Goal: Information Seeking & Learning: Learn about a topic

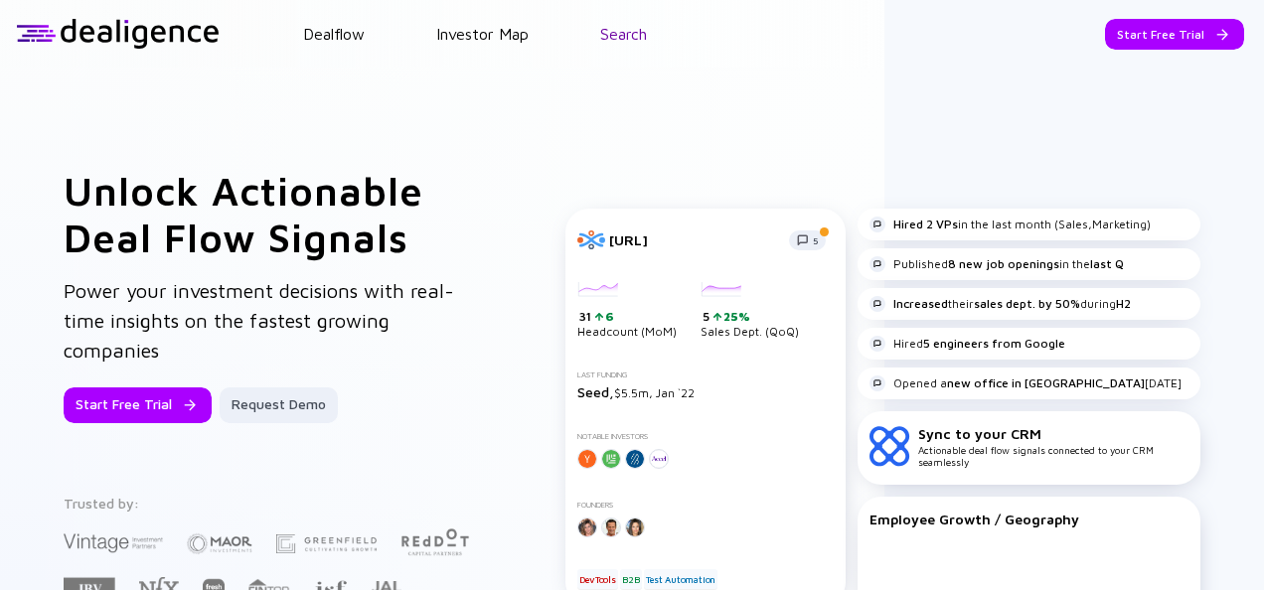
click at [602, 30] on link "Search" at bounding box center [623, 34] width 47 height 18
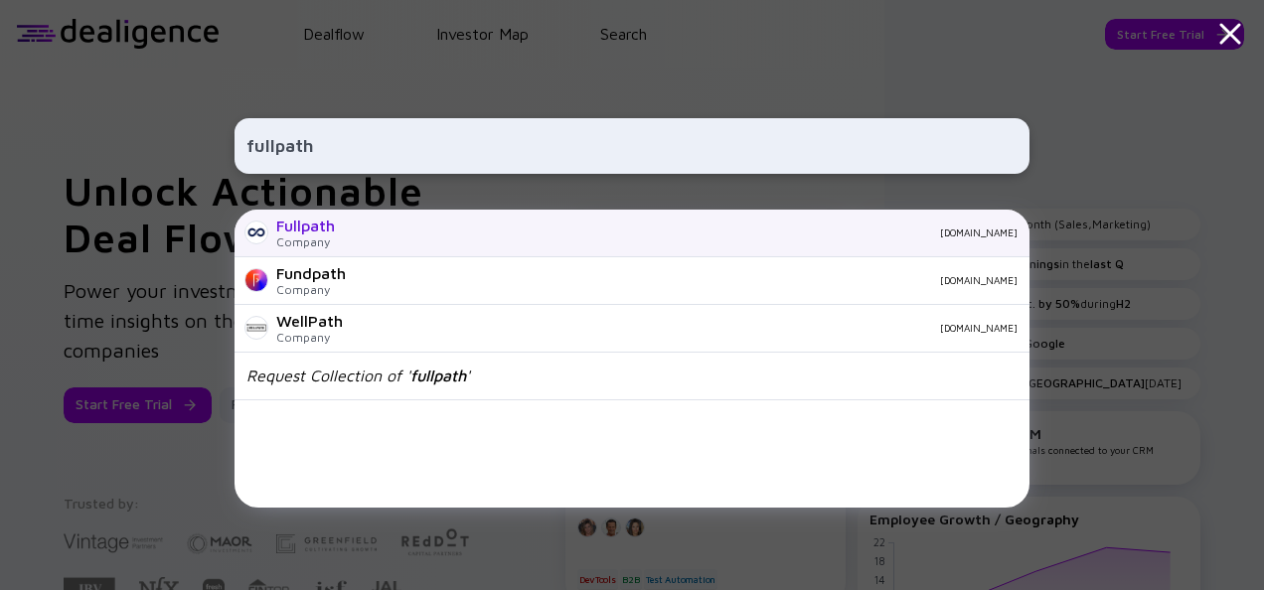
type input "fullpath"
click at [582, 242] on div "Fullpath Company [DOMAIN_NAME]" at bounding box center [632, 234] width 795 height 48
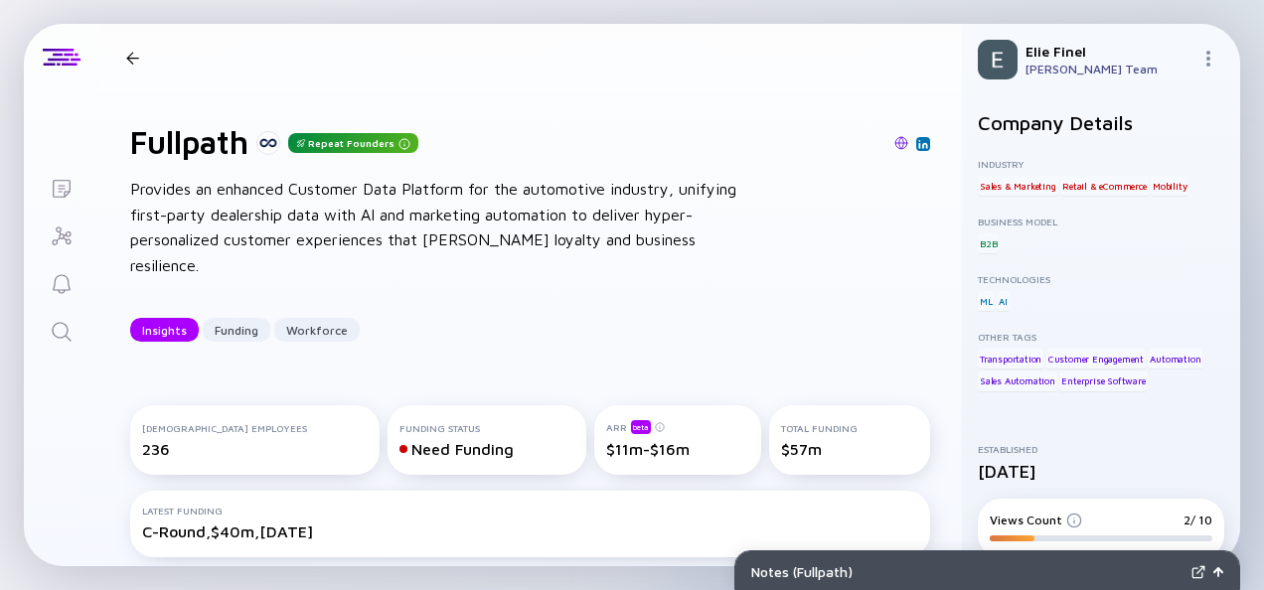
click at [129, 53] on div at bounding box center [132, 58] width 13 height 13
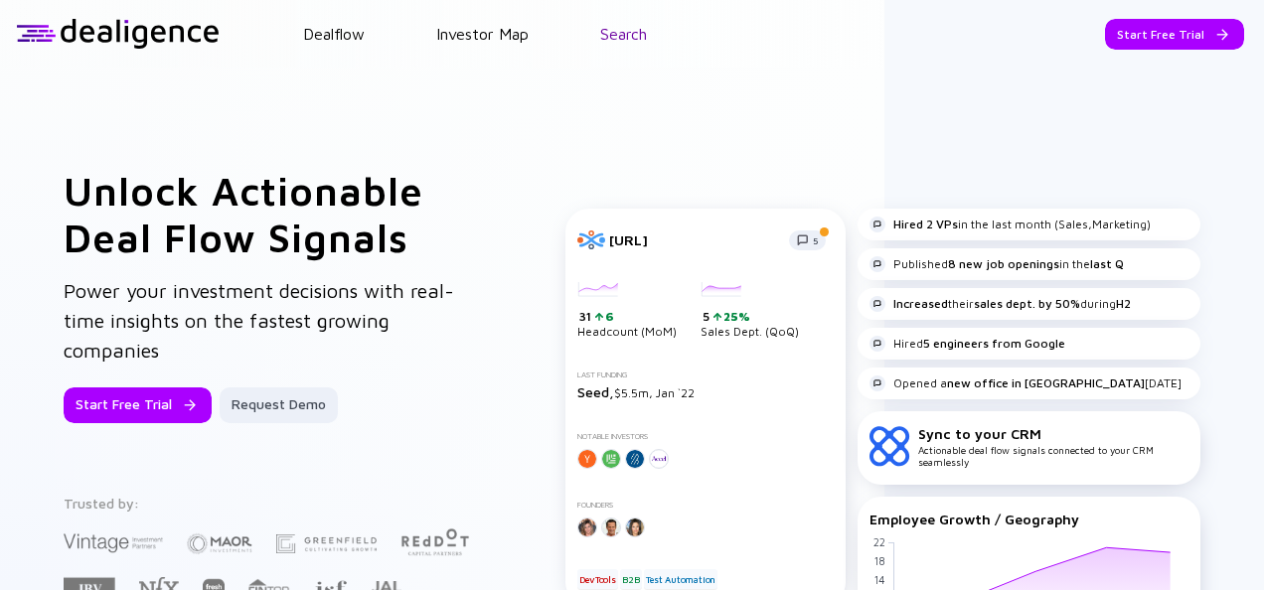
click at [638, 42] on link "Search" at bounding box center [623, 34] width 47 height 18
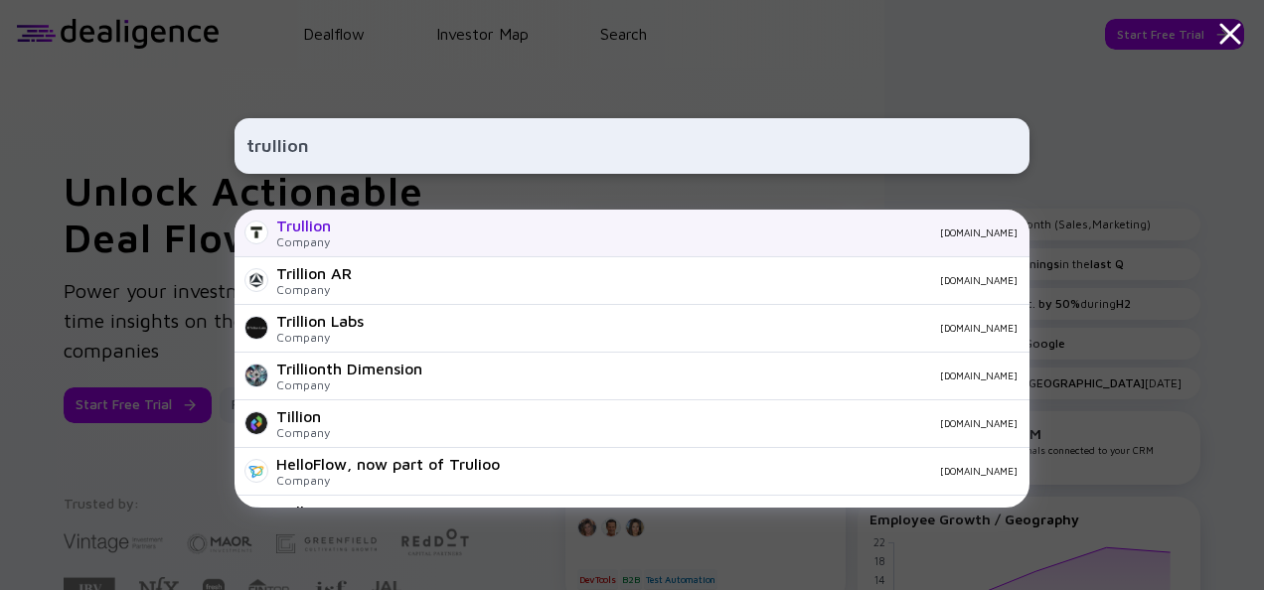
type input "trullion"
click at [630, 227] on div "[DOMAIN_NAME]" at bounding box center [682, 233] width 671 height 12
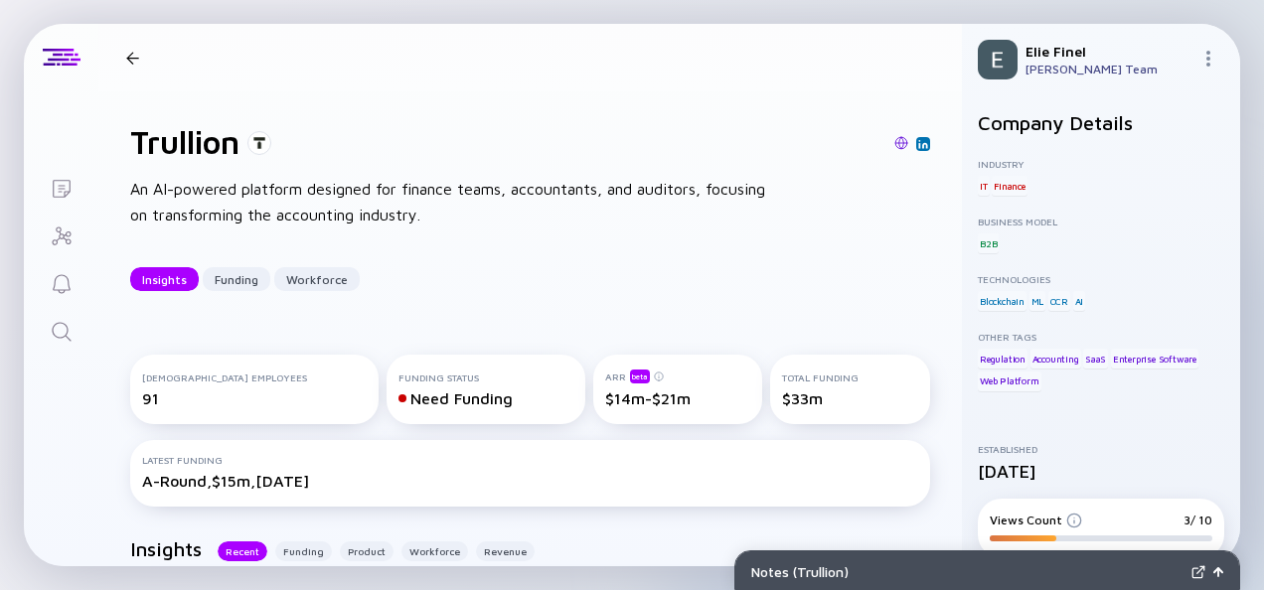
click at [133, 53] on div at bounding box center [132, 58] width 13 height 13
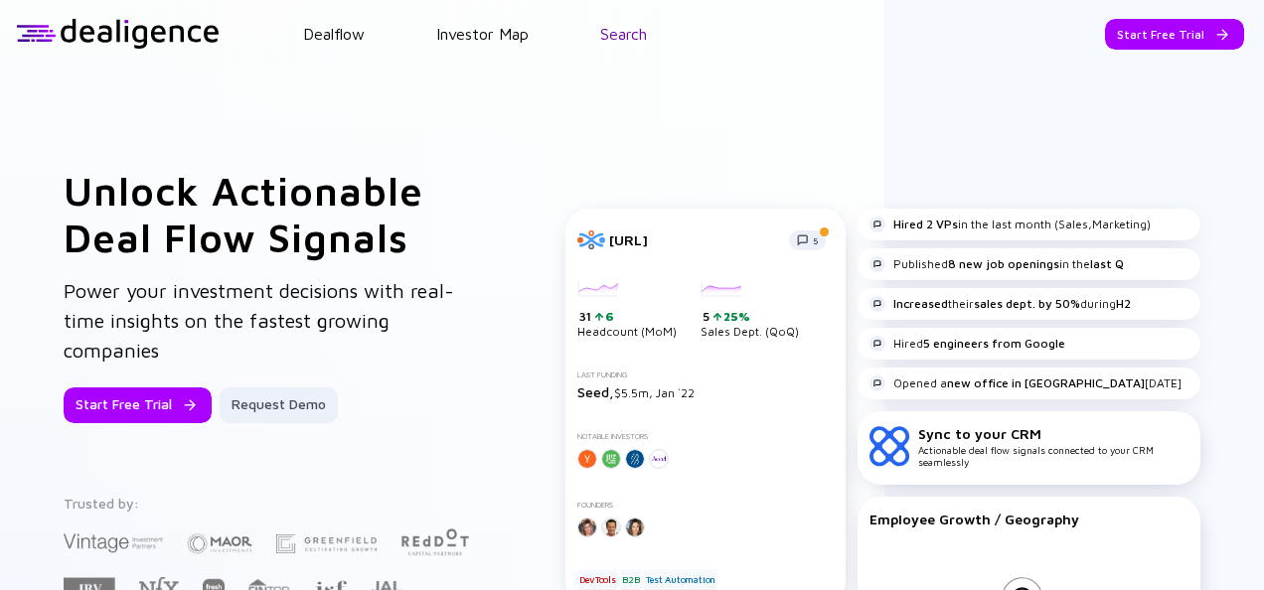
click at [620, 28] on link "Search" at bounding box center [623, 34] width 47 height 18
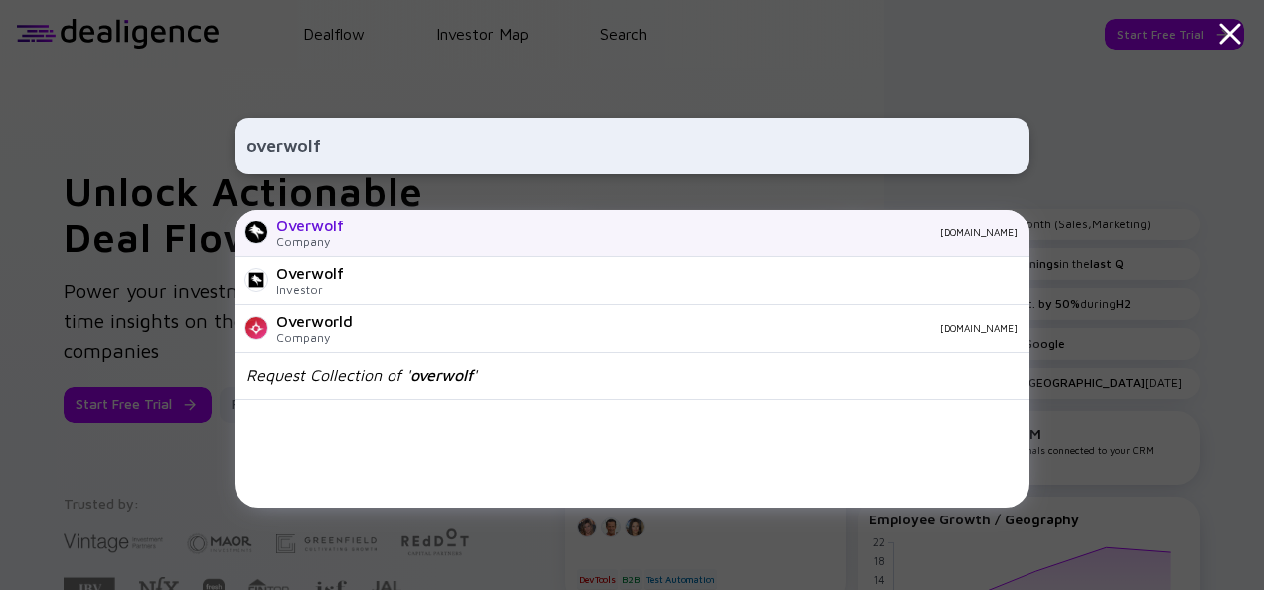
type input "overwolf"
click at [444, 239] on div "[DOMAIN_NAME]" at bounding box center [689, 233] width 658 height 12
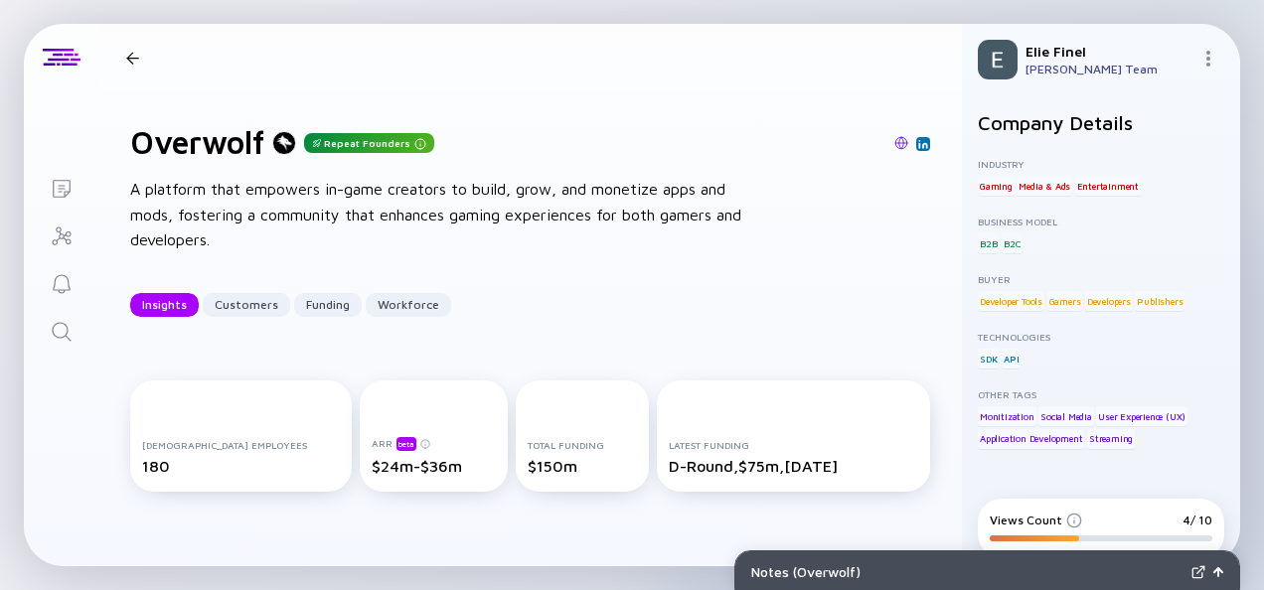
click at [141, 60] on div at bounding box center [132, 58] width 29 height 13
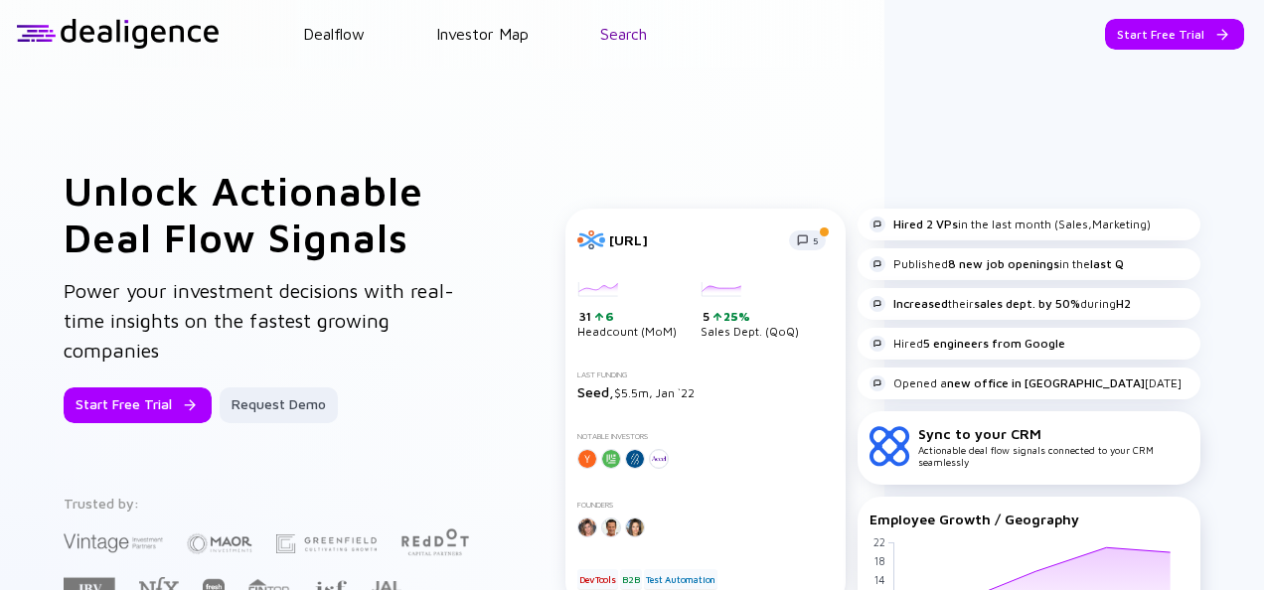
click at [630, 37] on link "Search" at bounding box center [623, 34] width 47 height 18
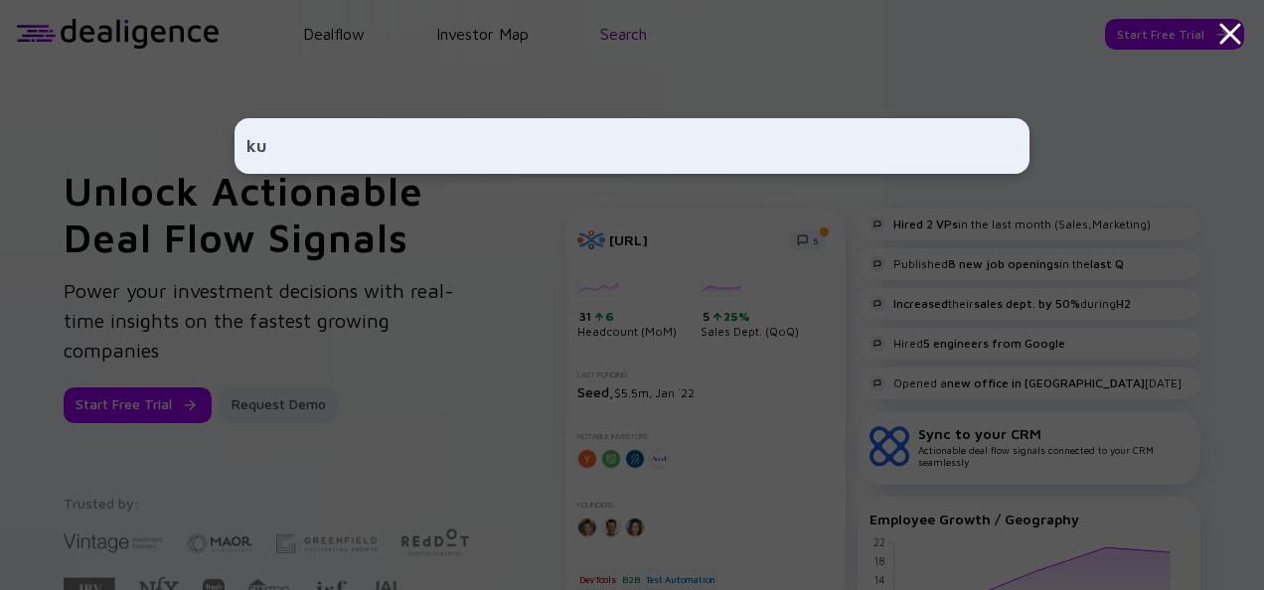
type input "k"
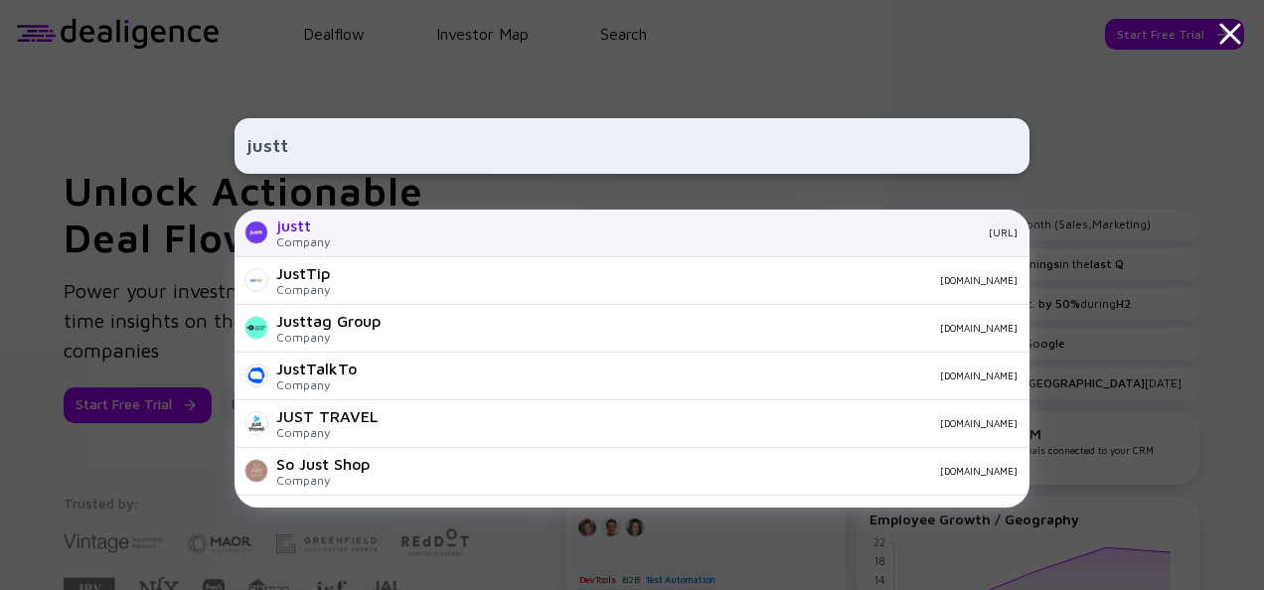
type input "justt"
click at [533, 236] on div "[URL]" at bounding box center [682, 233] width 672 height 12
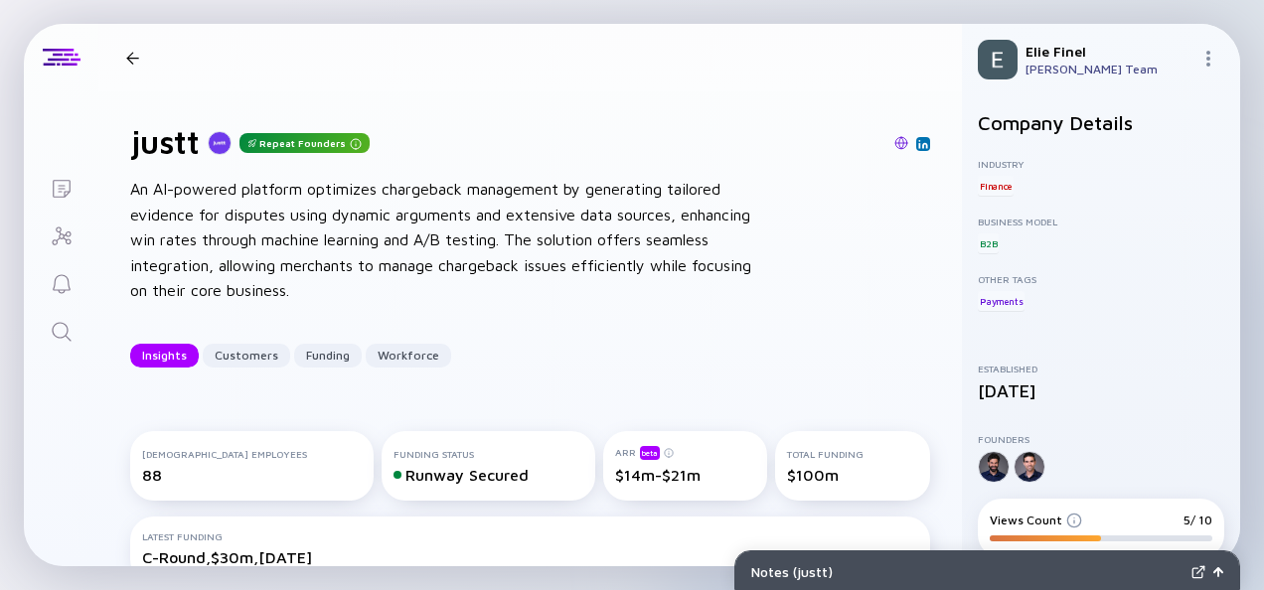
click at [133, 64] on div "justt Repeat Founders Insights Customers Funding Workforce" at bounding box center [375, 58] width 514 height 26
drag, startPoint x: 124, startPoint y: 57, endPoint x: 99, endPoint y: 64, distance: 25.8
click at [125, 57] on div at bounding box center [132, 58] width 29 height 13
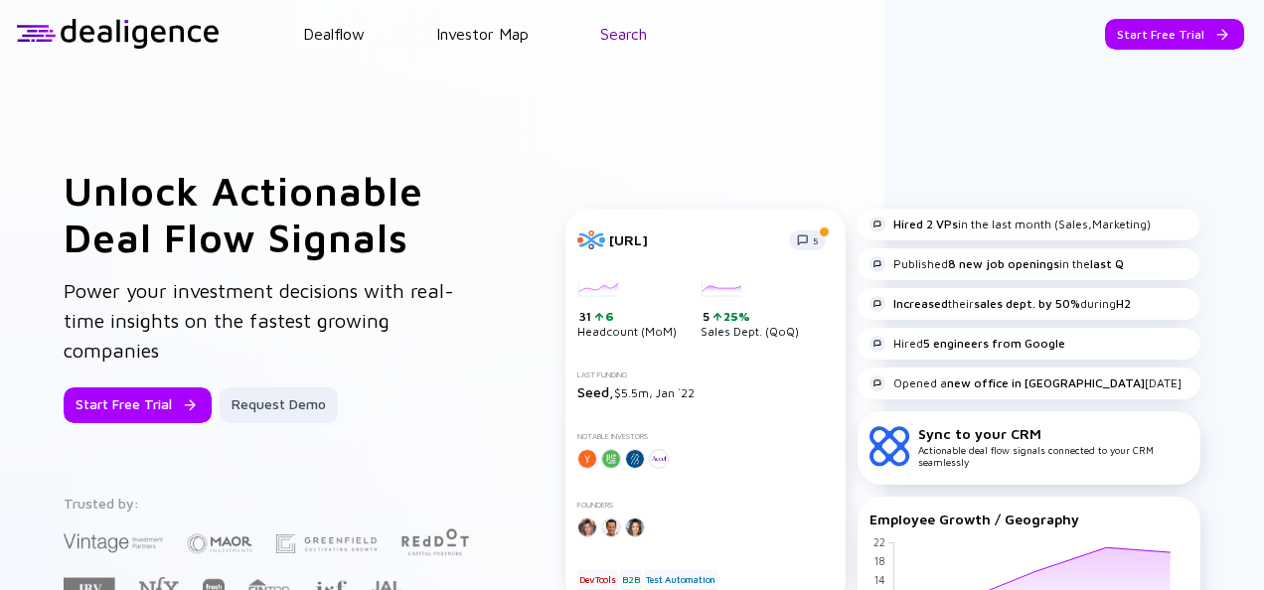
click at [634, 36] on link "Search" at bounding box center [623, 34] width 47 height 18
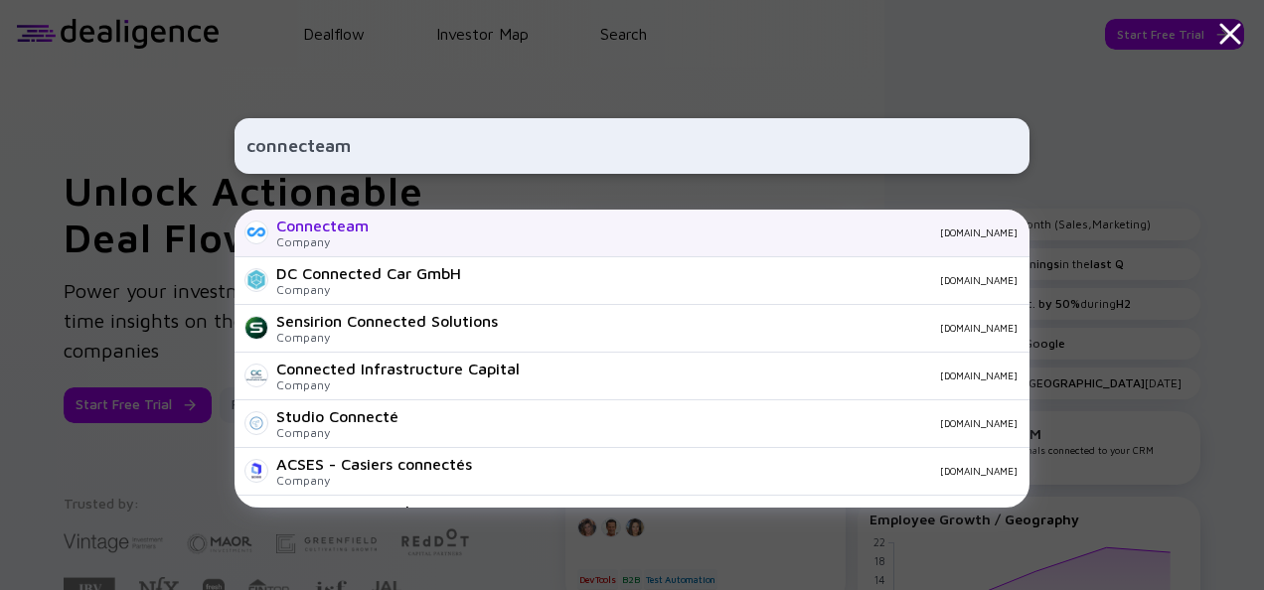
type input "connecteam"
click at [396, 223] on div "Connecteam Company [DOMAIN_NAME]" at bounding box center [632, 234] width 795 height 48
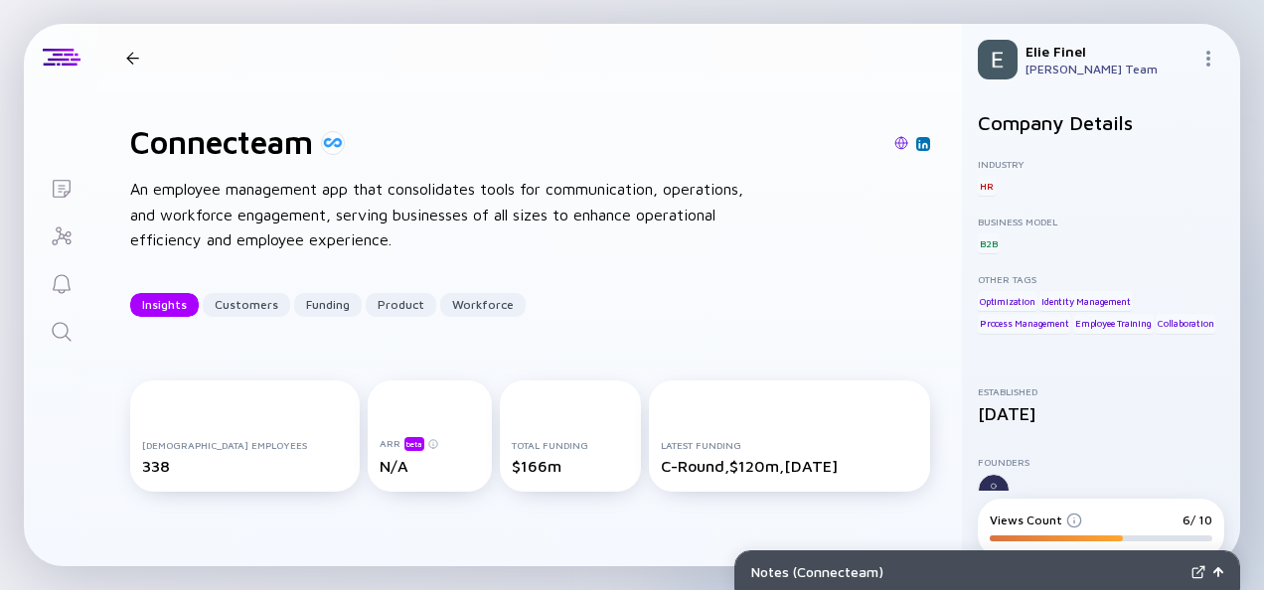
click at [141, 59] on div at bounding box center [132, 58] width 29 height 13
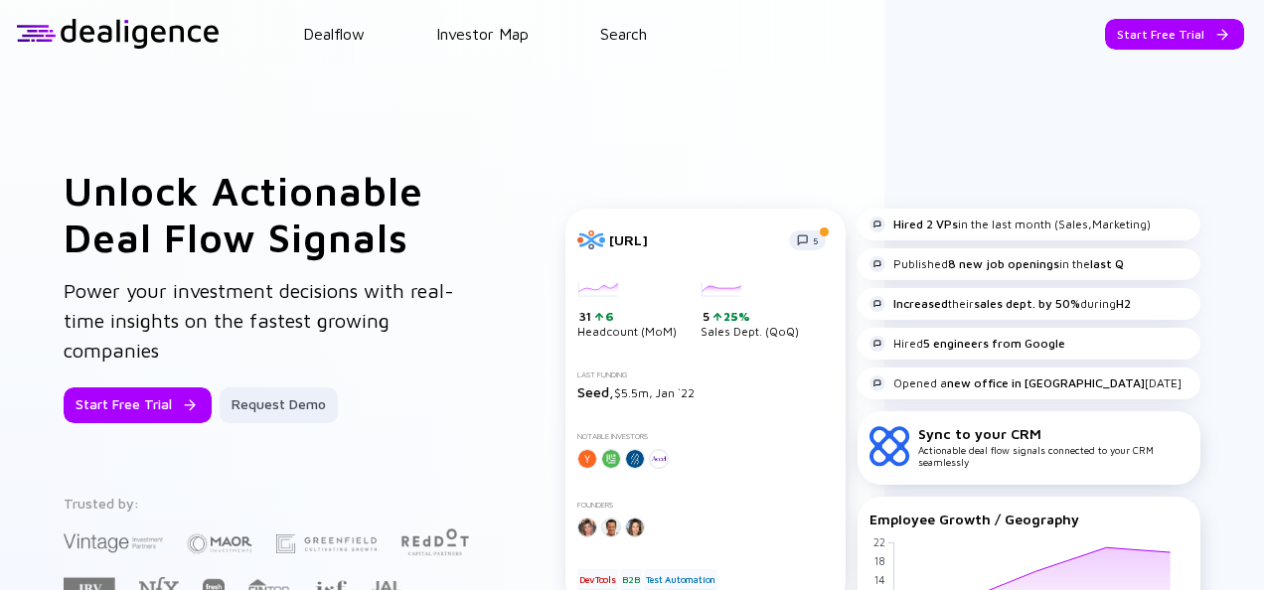
click at [629, 50] on header "Dealflow Investor Map Search Start Free Trial Dealflow Investor Map Start Free …" at bounding box center [632, 34] width 1264 height 68
click at [629, 36] on link "Search" at bounding box center [623, 34] width 47 height 18
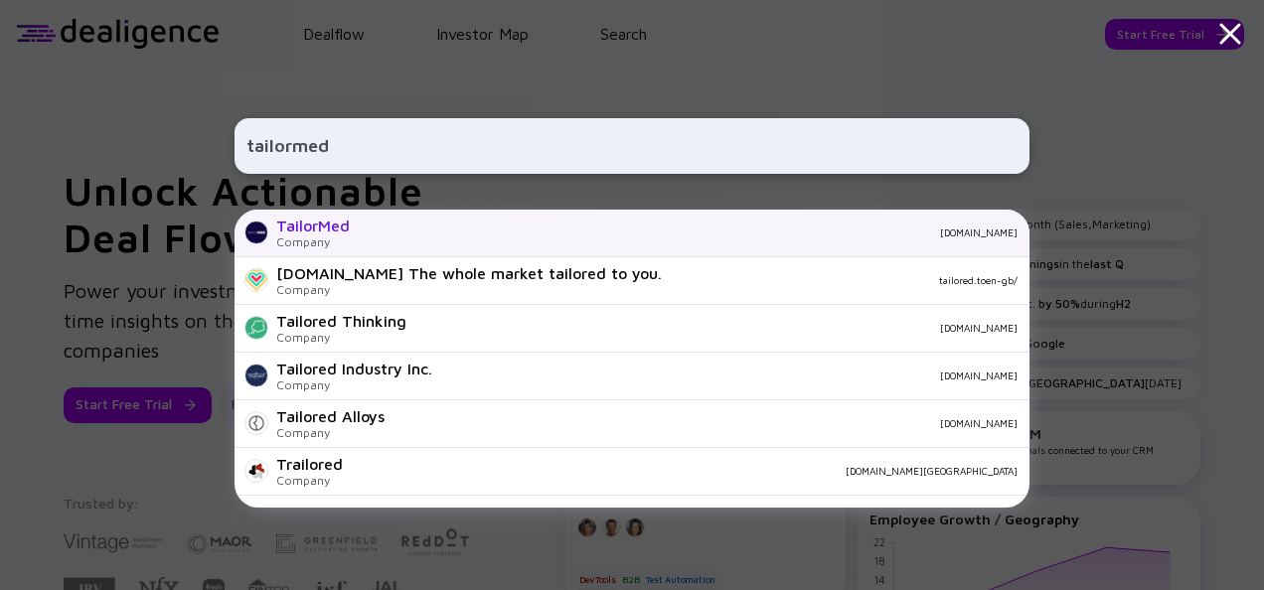
type input "tailormed"
click at [352, 242] on div "TailorMed Company [DOMAIN_NAME]" at bounding box center [632, 234] width 795 height 48
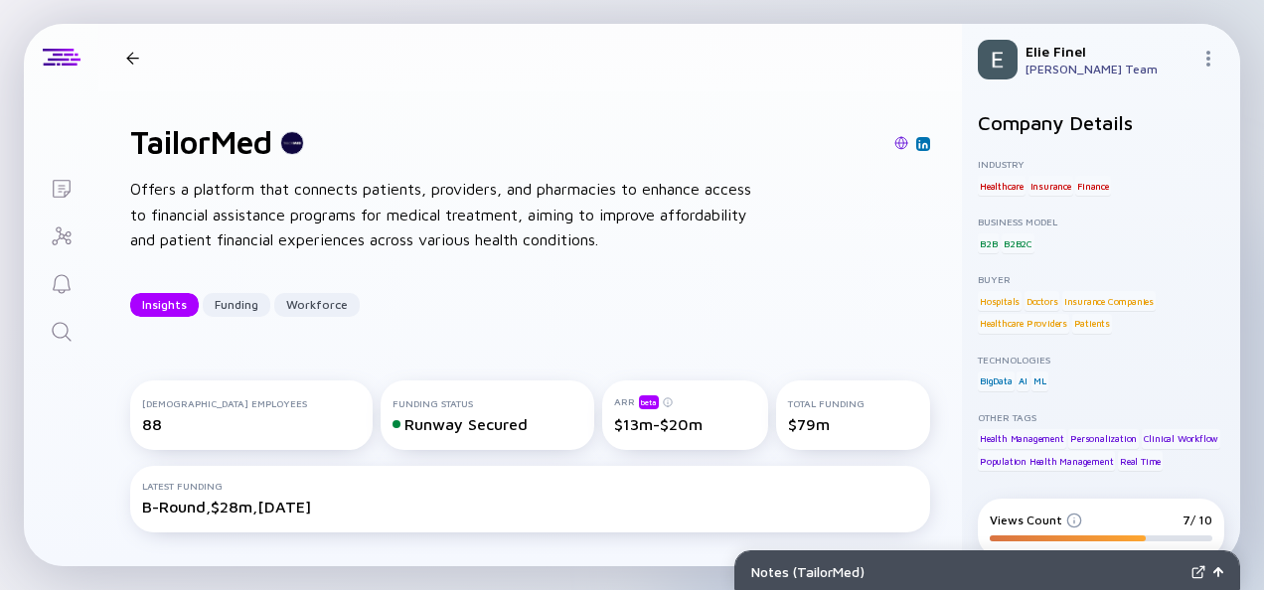
click at [134, 55] on div at bounding box center [132, 58] width 13 height 13
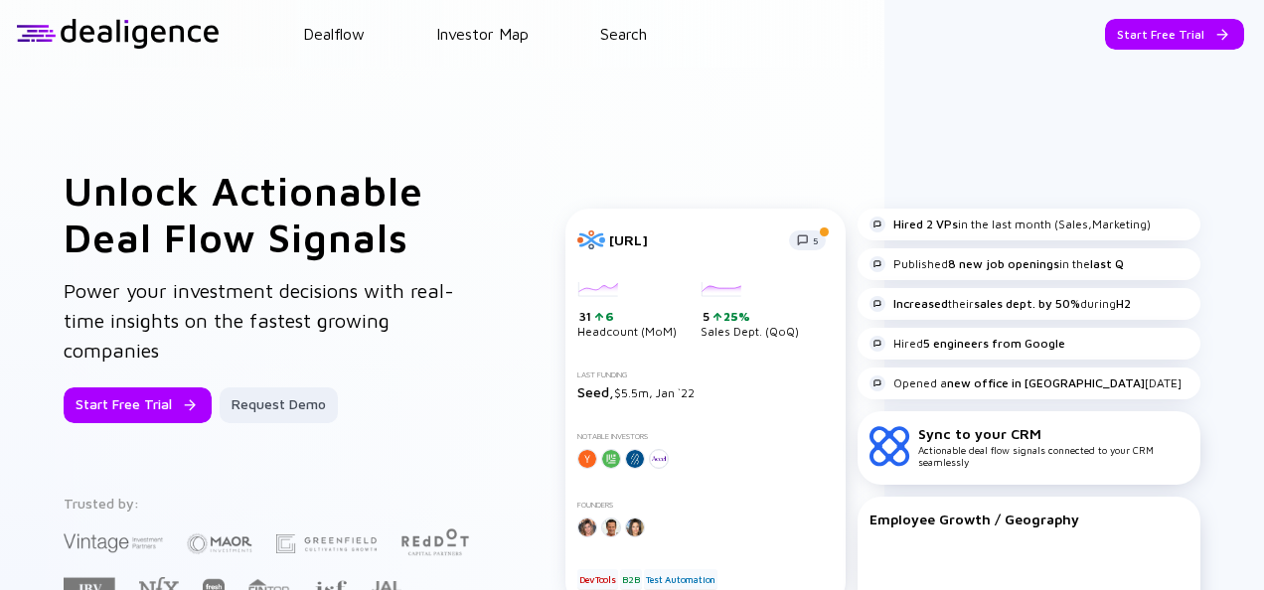
click at [628, 49] on header "Dealflow Investor Map Search Start Free Trial Dealflow Investor Map Start Free …" at bounding box center [632, 34] width 1264 height 68
click at [628, 41] on link "Search" at bounding box center [623, 34] width 47 height 18
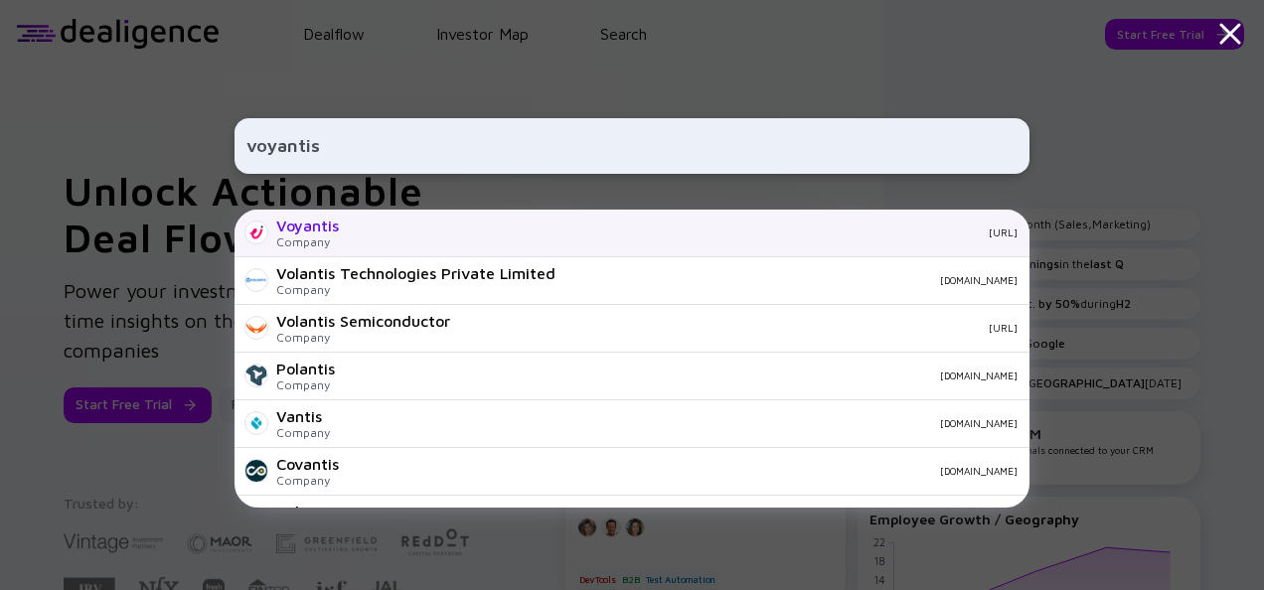
type input "voyantis"
click at [463, 231] on div "[URL]" at bounding box center [686, 233] width 663 height 12
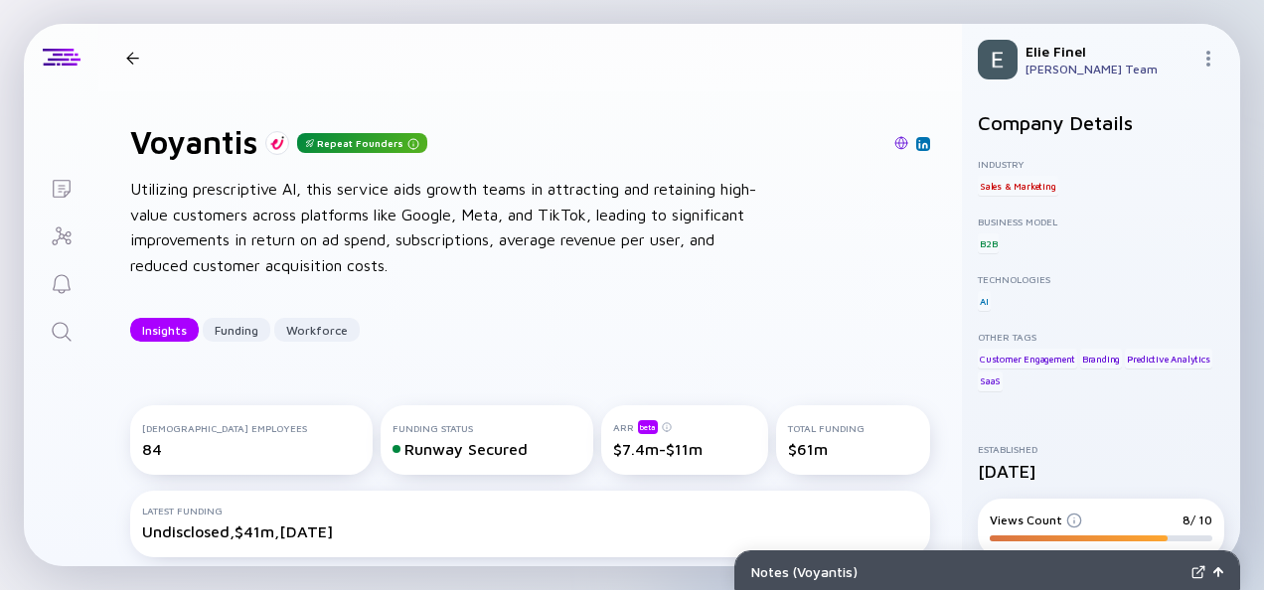
click at [127, 56] on div at bounding box center [132, 58] width 13 height 13
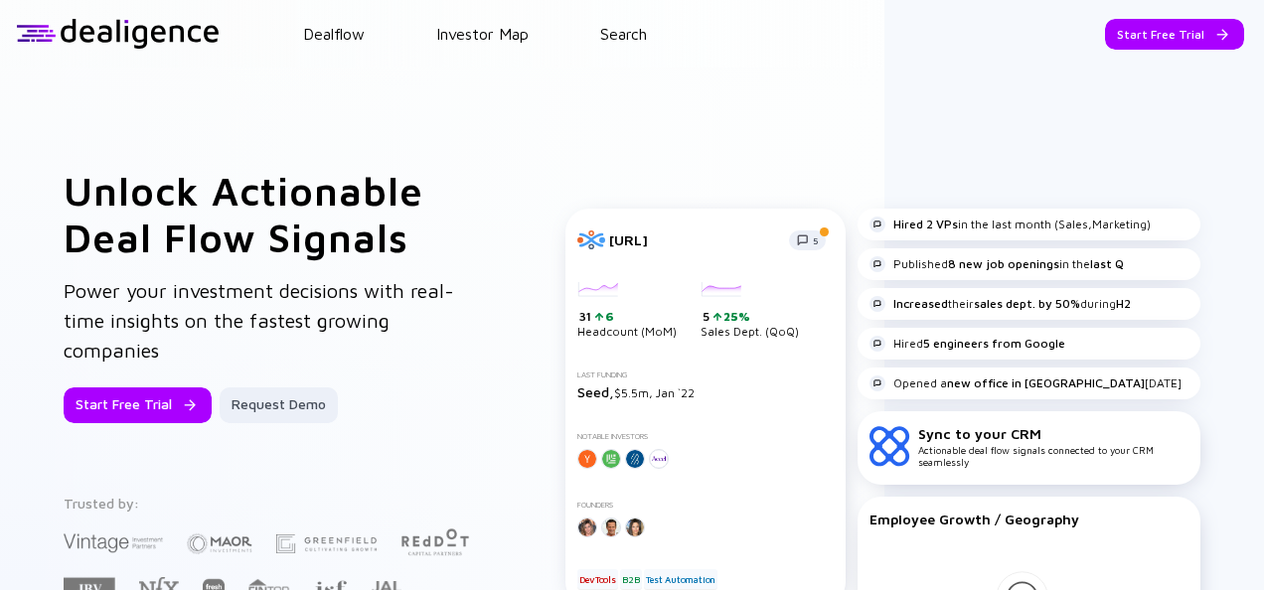
click at [636, 44] on header "Dealflow Investor Map Search Start Free Trial Dealflow Investor Map Start Free …" at bounding box center [632, 34] width 1264 height 68
click at [636, 33] on link "Search" at bounding box center [623, 34] width 47 height 18
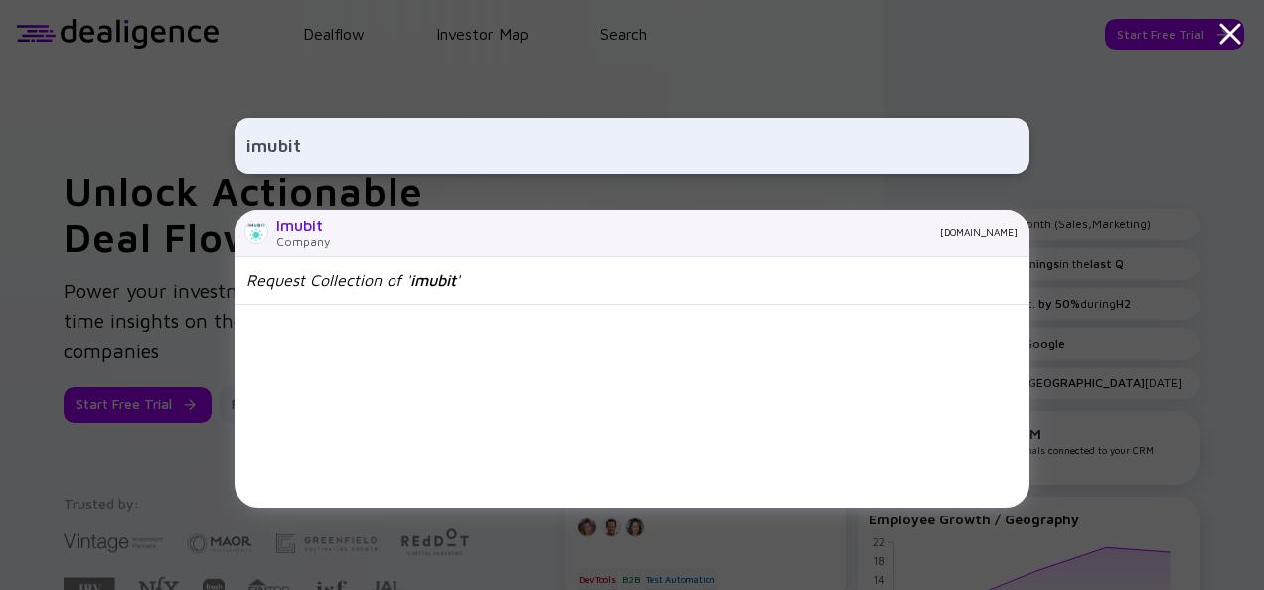
type input "imubit"
click at [529, 226] on div "Imubit Company [DOMAIN_NAME]" at bounding box center [632, 234] width 795 height 48
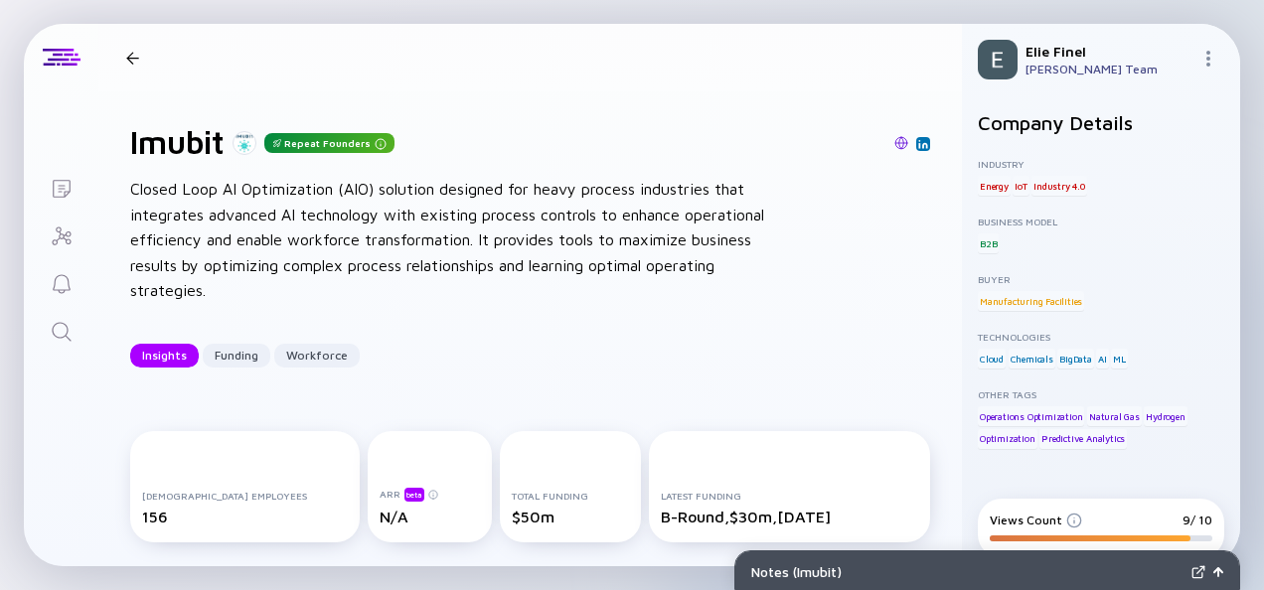
click at [143, 56] on div at bounding box center [132, 58] width 29 height 13
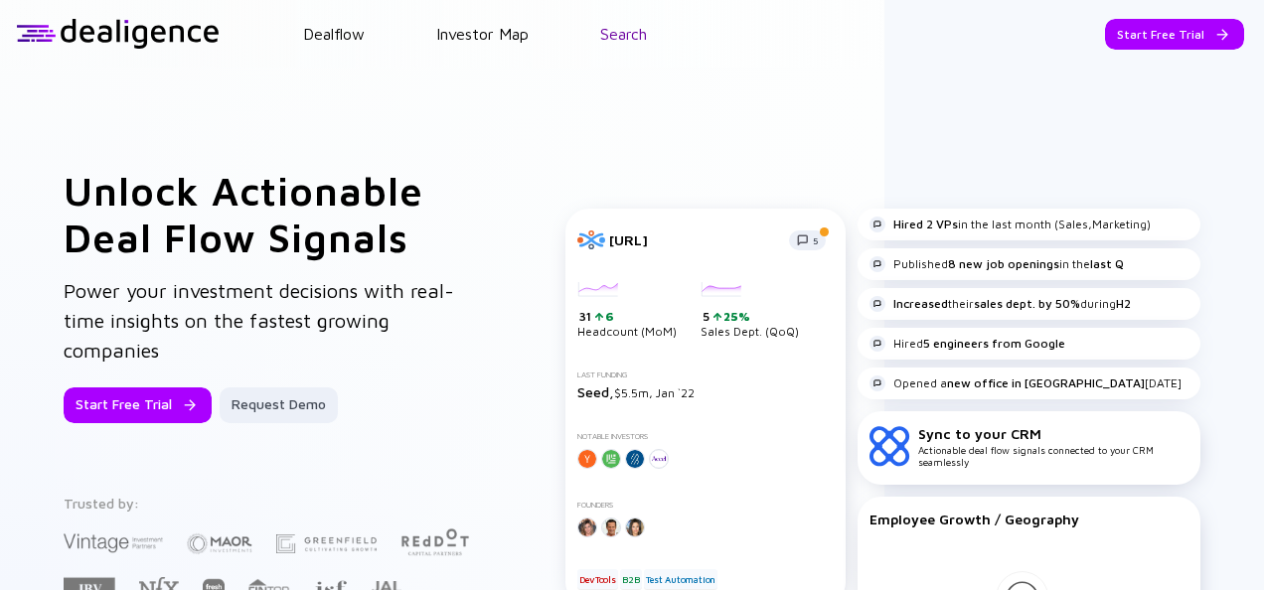
click at [613, 28] on link "Search" at bounding box center [623, 34] width 47 height 18
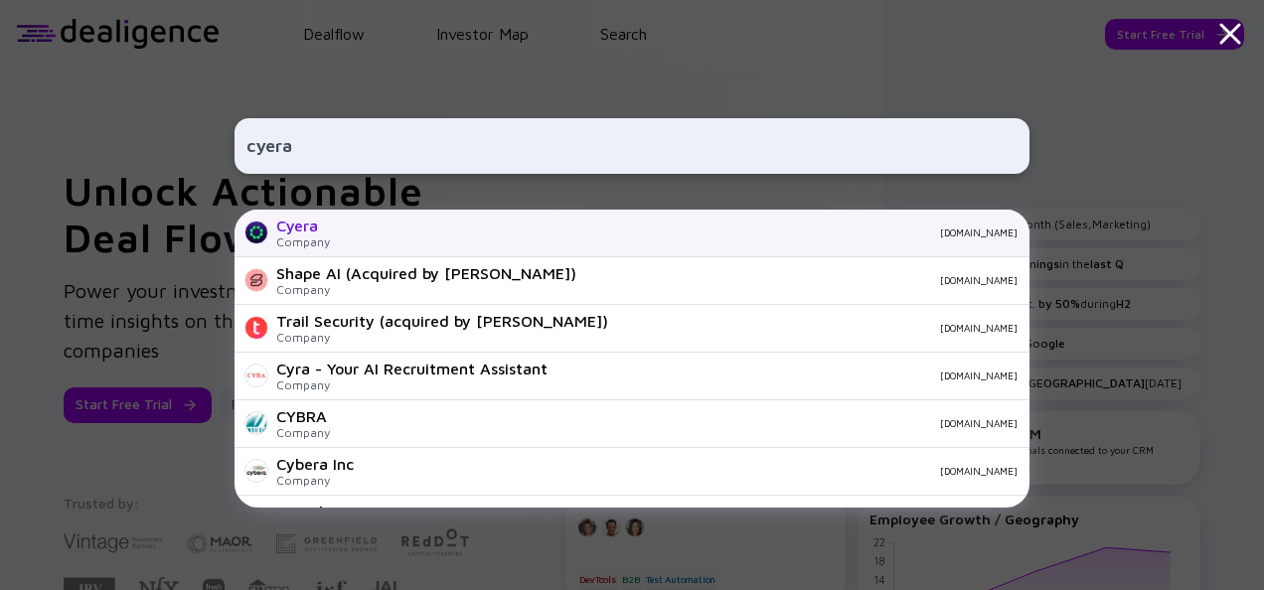
type input "cyera"
click at [479, 230] on div "[DOMAIN_NAME]" at bounding box center [682, 233] width 672 height 12
